Goal: Information Seeking & Learning: Learn about a topic

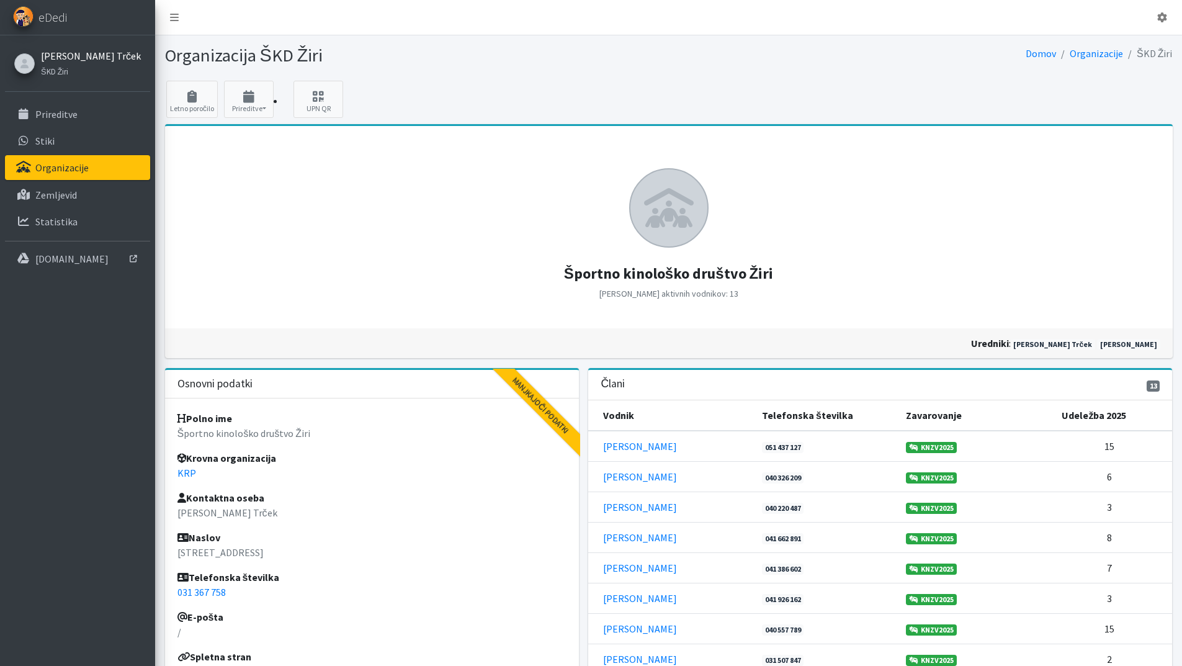
click at [52, 58] on link "[PERSON_NAME] Trček" at bounding box center [91, 55] width 100 height 15
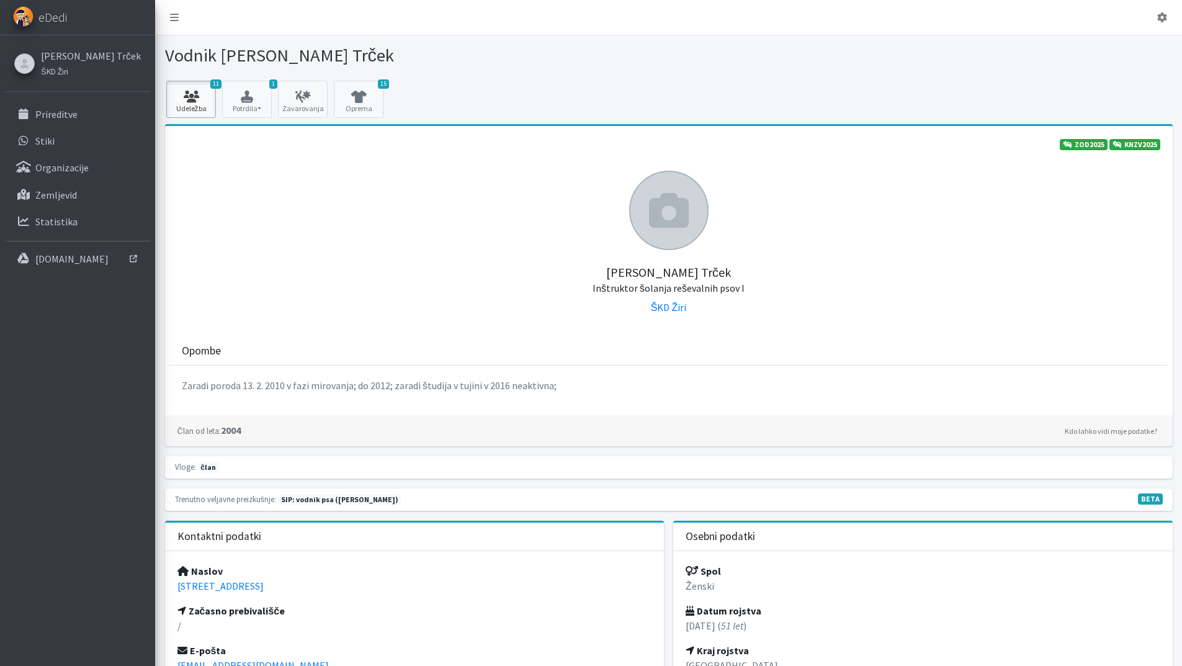
click at [202, 100] on icon at bounding box center [191, 97] width 42 height 12
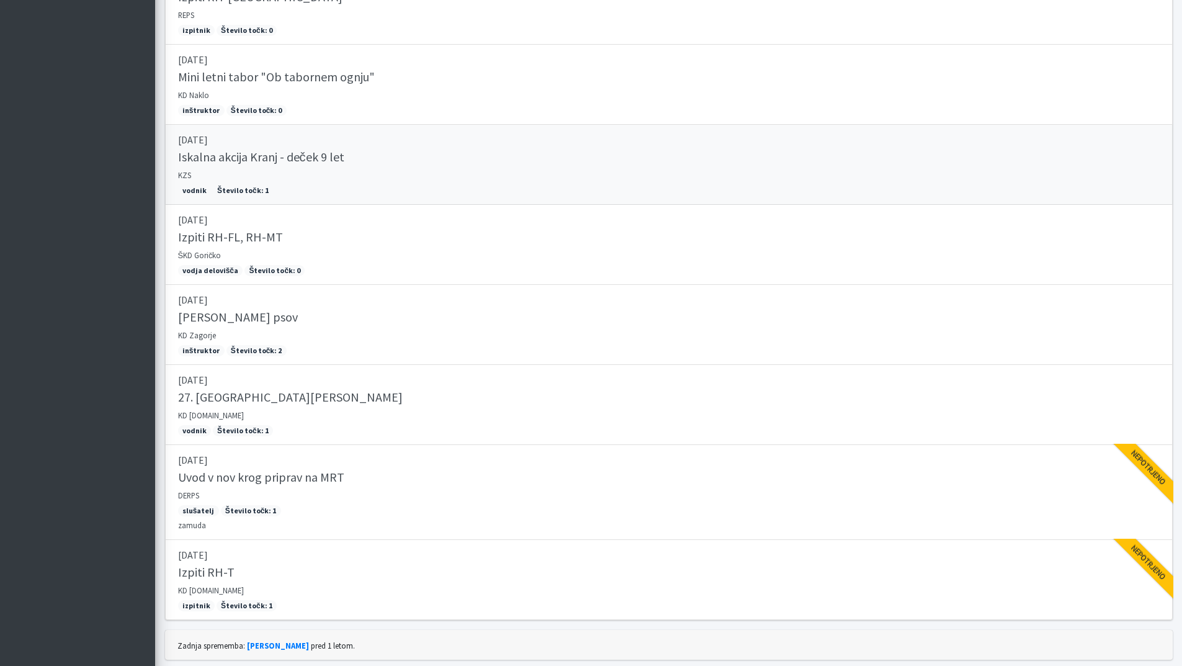
scroll to position [835, 0]
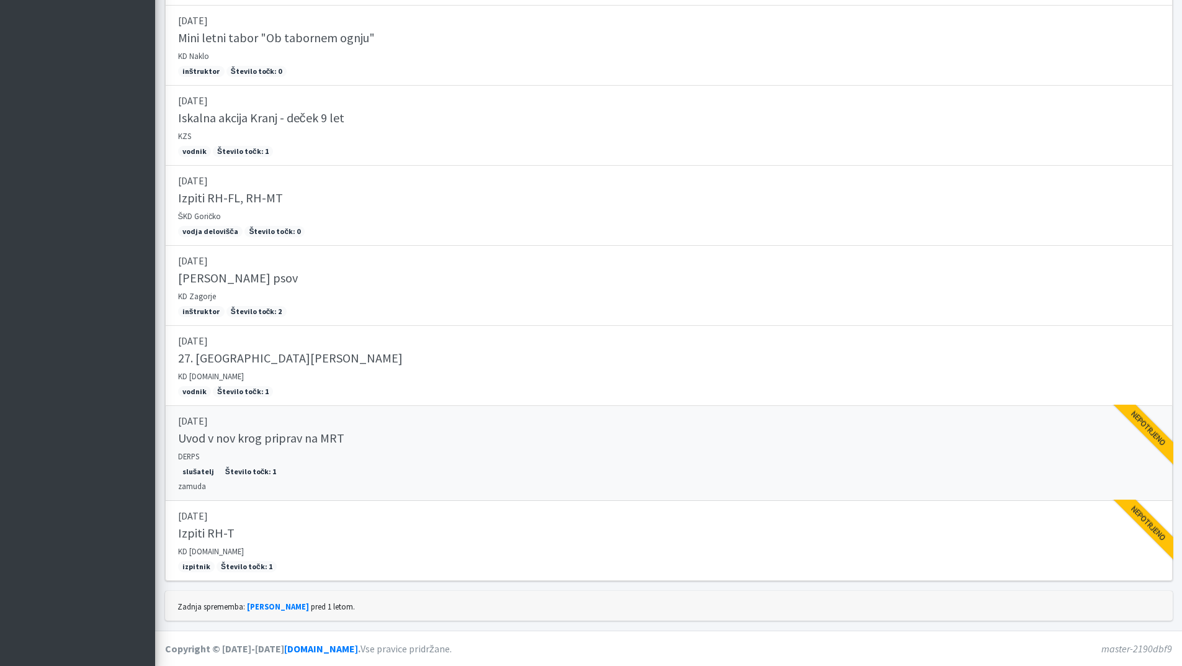
click at [300, 431] on h5 "Uvod v nov krog priprav na MRT" at bounding box center [261, 438] width 166 height 15
click at [195, 541] on div "Izpiti RH-T" at bounding box center [669, 534] width 982 height 17
